Goal: Task Accomplishment & Management: Manage account settings

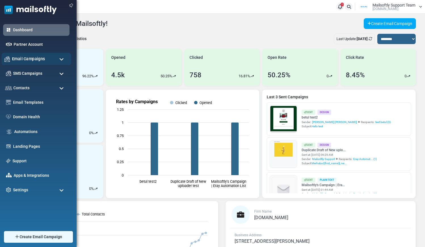
click at [38, 58] on span "Email Campaigns" at bounding box center [28, 59] width 33 height 6
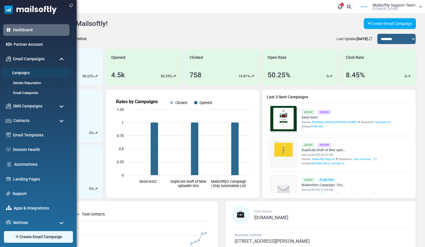
click at [24, 73] on link "Campaigns" at bounding box center [35, 72] width 68 height 5
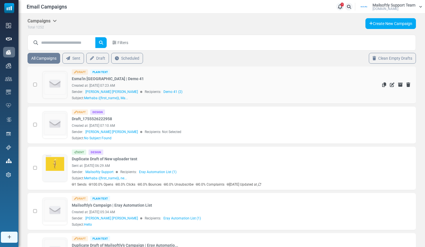
click at [56, 86] on img at bounding box center [55, 84] width 24 height 24
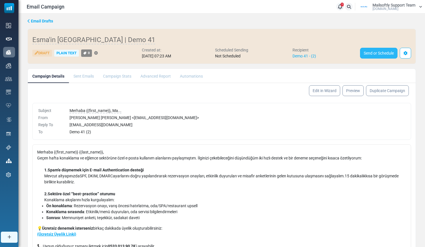
click at [374, 51] on link "Send or Schedule" at bounding box center [378, 53] width 37 height 11
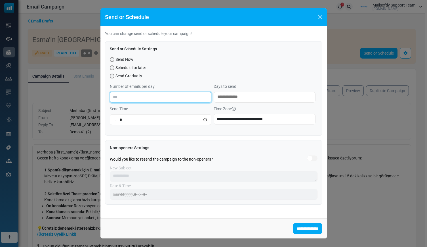
click at [135, 96] on input "Number of emails per day" at bounding box center [161, 97] width 102 height 11
click at [240, 97] on textarea "Search" at bounding box center [265, 97] width 95 height 7
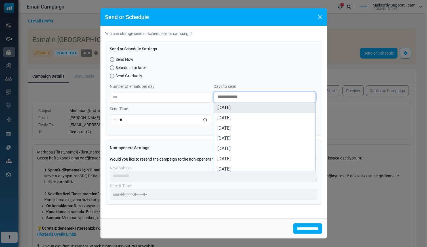
select select "***"
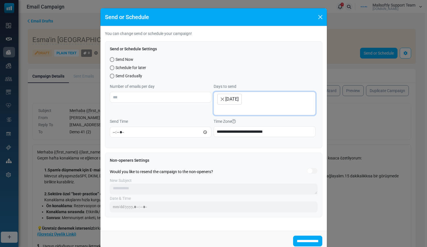
click at [232, 108] on span at bounding box center [265, 109] width 95 height 7
click at [237, 110] on span at bounding box center [265, 109] width 95 height 7
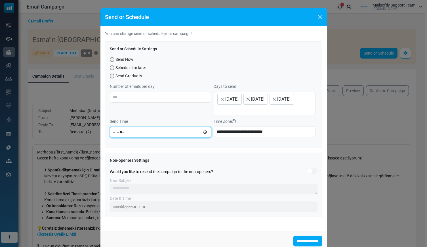
click at [145, 137] on input "Send Time" at bounding box center [161, 132] width 102 height 11
click at [202, 137] on input "Send Time" at bounding box center [161, 132] width 102 height 11
type input "*****"
click at [183, 148] on div "**********" at bounding box center [214, 94] width 218 height 107
click at [116, 68] on span "Schedule for later" at bounding box center [131, 68] width 31 height 6
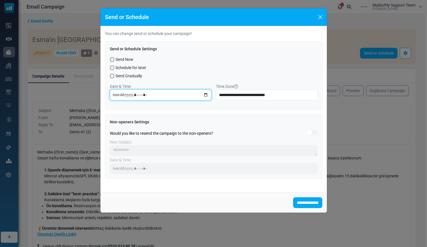
click at [207, 94] on input "datetime-local" at bounding box center [161, 94] width 102 height 11
click at [322, 18] on button "Close" at bounding box center [320, 17] width 9 height 9
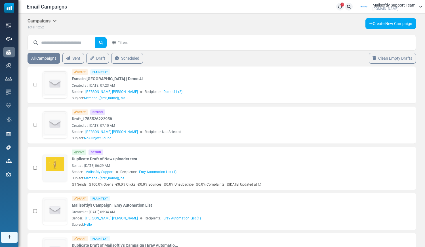
click at [54, 22] on icon at bounding box center [55, 20] width 4 height 5
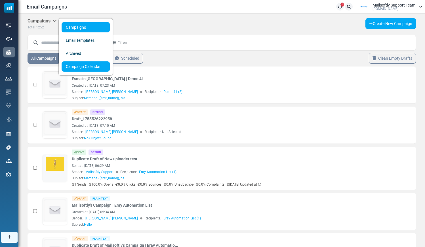
click at [85, 66] on link "Campaign Calendar" at bounding box center [86, 66] width 48 height 10
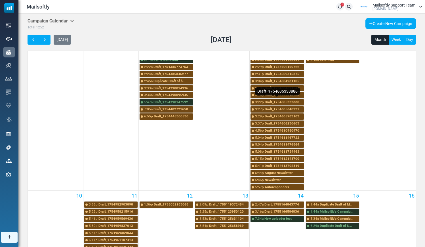
scroll to position [68, 0]
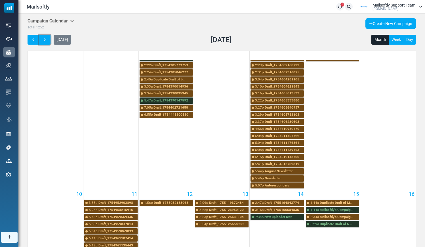
click at [46, 39] on span "button" at bounding box center [45, 40] width 6 height 6
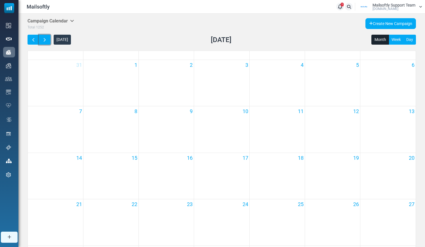
scroll to position [0, 0]
click at [34, 40] on span "button" at bounding box center [33, 40] width 6 height 6
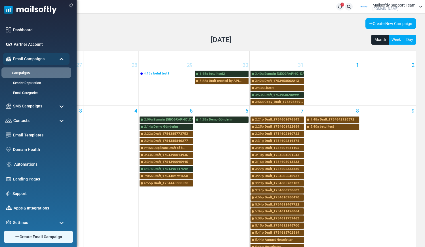
click at [24, 72] on link "Campaigns" at bounding box center [35, 72] width 68 height 5
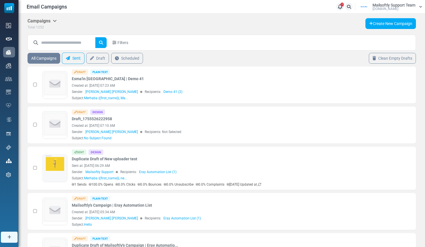
click at [76, 59] on link "Sent" at bounding box center [73, 58] width 23 height 11
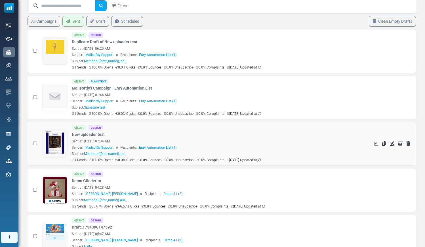
scroll to position [67, 0]
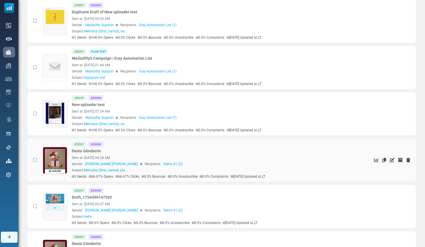
click at [58, 158] on link at bounding box center [55, 176] width 24 height 59
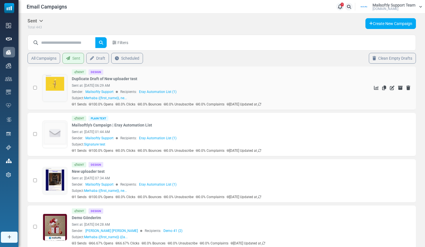
click at [59, 90] on link at bounding box center [55, 104] width 24 height 59
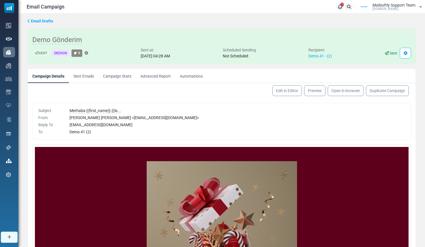
click at [127, 79] on link "Campaign Stats" at bounding box center [117, 76] width 37 height 14
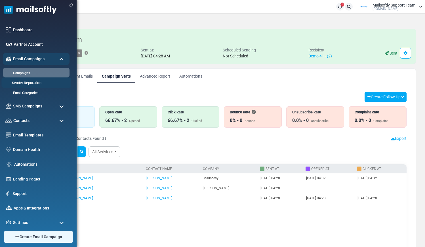
click at [27, 83] on link "Sender Reputation" at bounding box center [35, 82] width 68 height 5
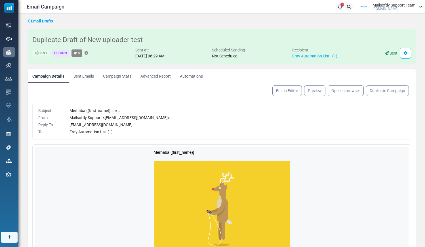
click at [113, 74] on link "Campaign Stats" at bounding box center [117, 76] width 37 height 14
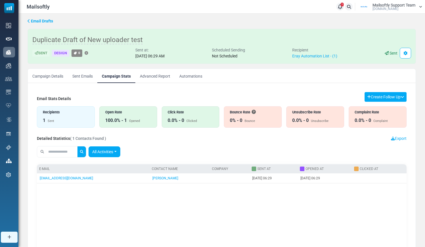
click at [114, 152] on link "All Activities" at bounding box center [105, 151] width 32 height 11
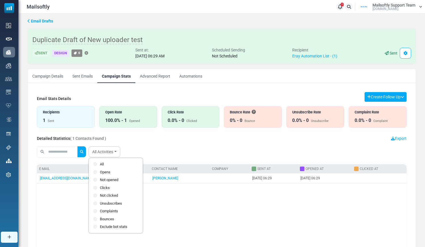
click at [107, 227] on label "Exclude bot stats" at bounding box center [115, 227] width 45 height 6
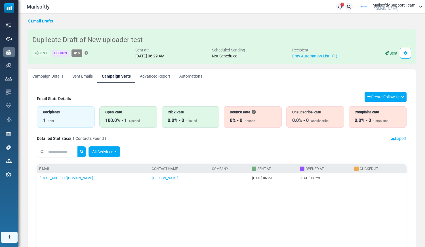
click at [112, 155] on link "All Activities" at bounding box center [105, 151] width 32 height 11
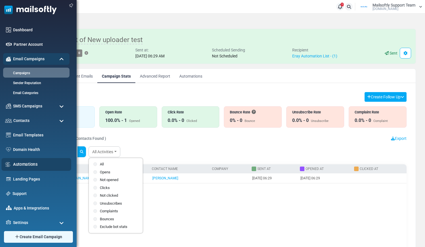
click at [28, 165] on link "Automations" at bounding box center [40, 164] width 55 height 6
